Goal: Information Seeking & Learning: Learn about a topic

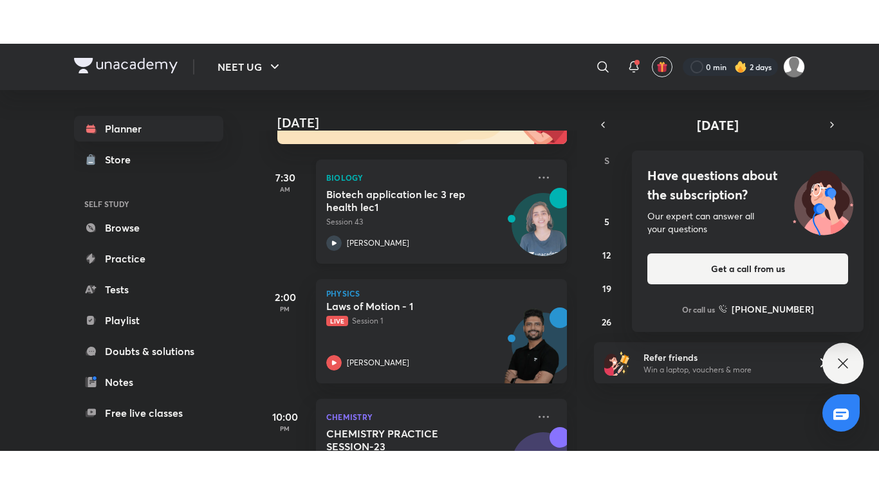
scroll to position [237, 0]
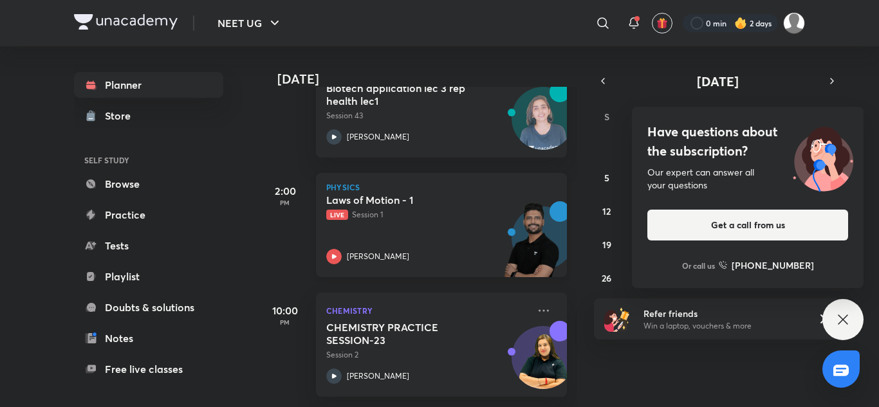
click at [374, 213] on div "Laws of Motion - 1 Live Session 1 [PERSON_NAME]" at bounding box center [427, 229] width 202 height 71
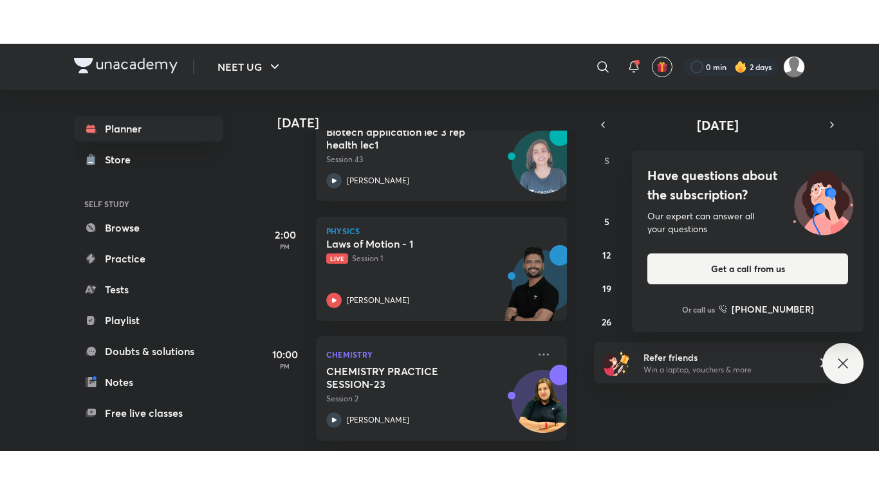
scroll to position [150, 0]
